Goal: Transaction & Acquisition: Book appointment/travel/reservation

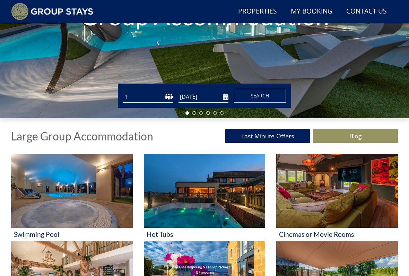
scroll to position [149, 0]
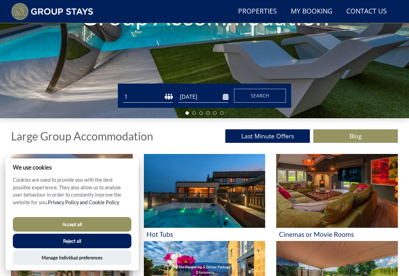
click at [84, 221] on button "Accept all" at bounding box center [72, 224] width 118 height 15
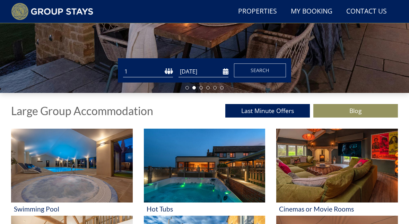
scroll to position [172, 0]
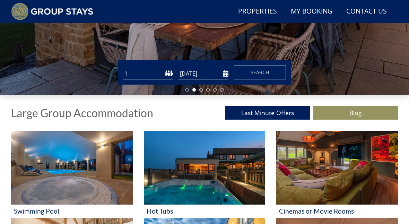
click at [57, 186] on img at bounding box center [72, 168] width 122 height 74
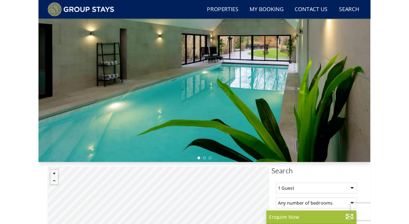
scroll to position [65, 0]
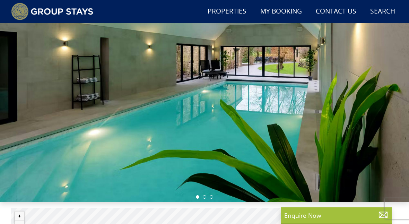
click at [247, 155] on div at bounding box center [204, 87] width 409 height 229
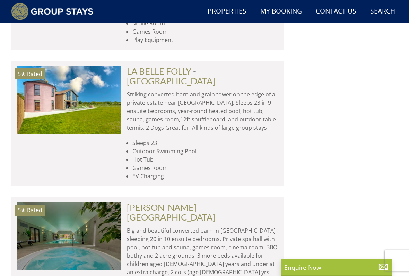
scroll to position [1017, 0]
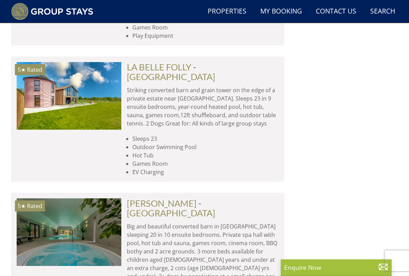
click at [88, 198] on img at bounding box center [69, 232] width 105 height 68
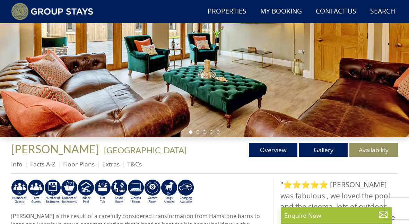
scroll to position [130, 0]
click at [325, 149] on link "Gallery" at bounding box center [323, 150] width 48 height 14
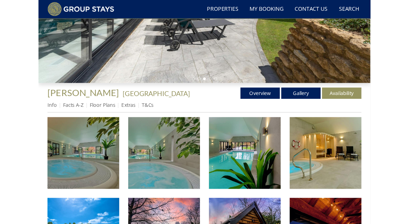
scroll to position [161, 0]
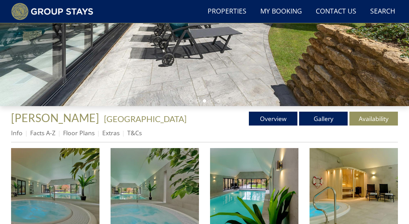
click at [329, 122] on link "Gallery" at bounding box center [323, 119] width 48 height 14
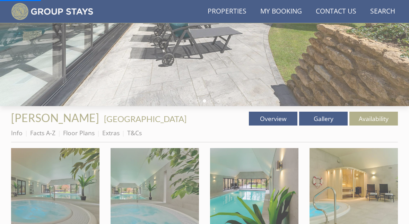
scroll to position [0, 0]
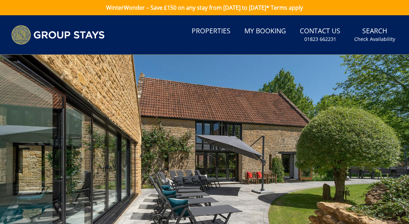
click at [302, 195] on div at bounding box center [204, 169] width 409 height 229
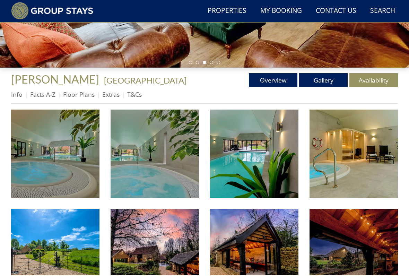
scroll to position [200, 0]
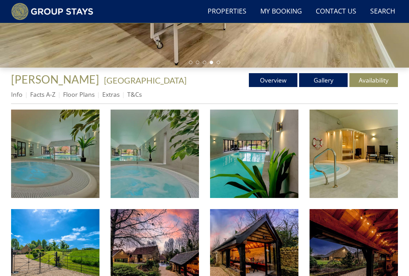
click at [73, 179] on img at bounding box center [55, 153] width 88 height 88
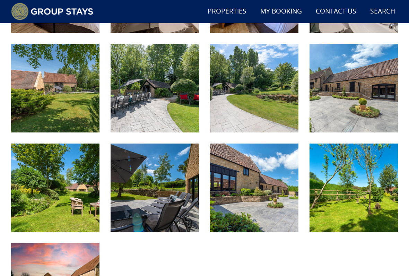
scroll to position [1161, 0]
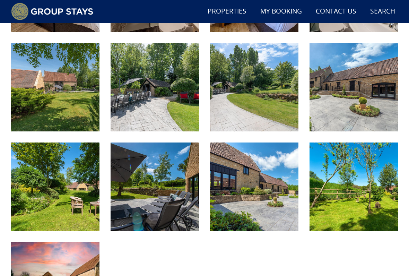
click at [74, 198] on img at bounding box center [55, 186] width 88 height 88
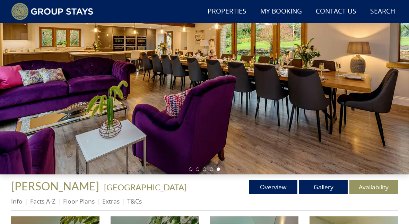
scroll to position [94, 0]
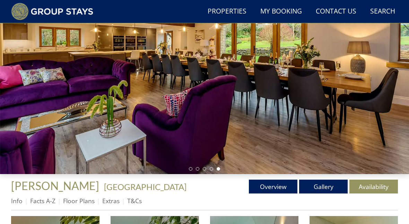
click at [89, 203] on link "Floor Plans" at bounding box center [79, 200] width 32 height 8
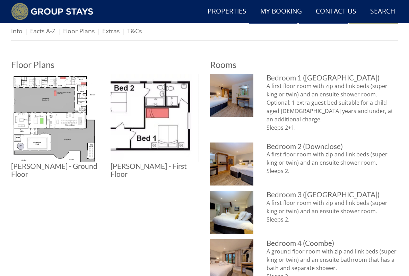
scroll to position [263, 0]
click at [163, 134] on img at bounding box center [154, 118] width 88 height 88
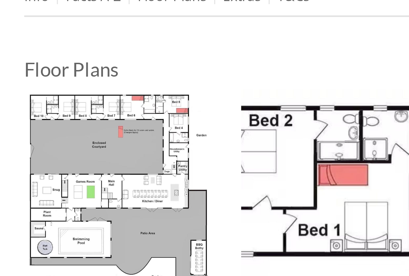
click at [38, 74] on img at bounding box center [55, 118] width 88 height 88
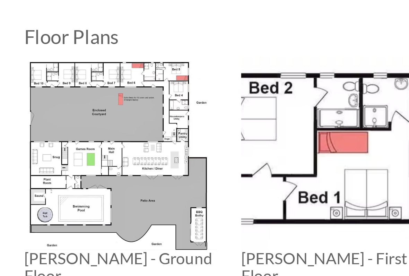
click at [71, 74] on img at bounding box center [55, 118] width 88 height 88
